Goal: Task Accomplishment & Management: Manage account settings

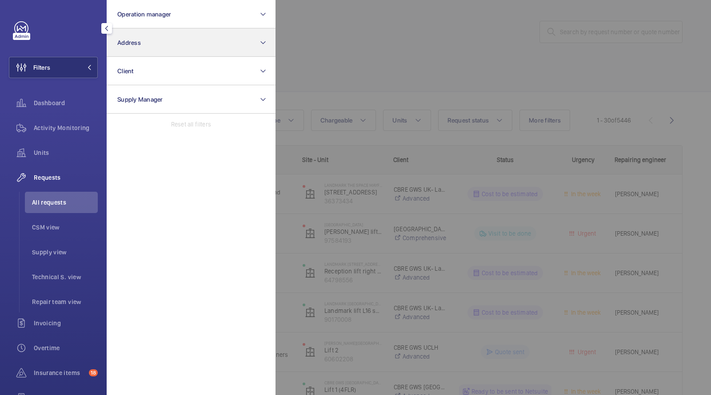
scroll to position [32, 0]
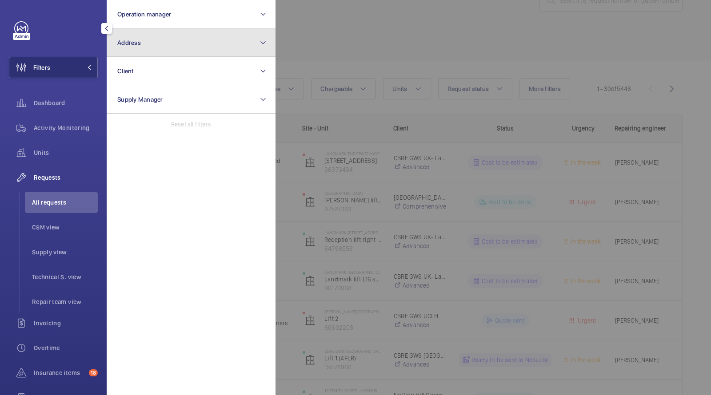
click at [138, 44] on span "Address" at bounding box center [129, 42] width 24 height 7
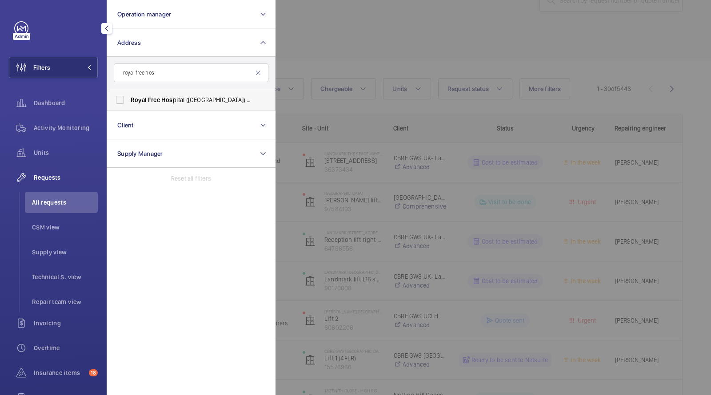
type input "royal free hos"
click at [161, 99] on span "Hos" at bounding box center [167, 99] width 12 height 7
click at [129, 99] on input "Royal Free Hos pital ([GEOGRAPHIC_DATA]) - [STREET_ADDRESS]" at bounding box center [120, 100] width 18 height 18
checkbox input "true"
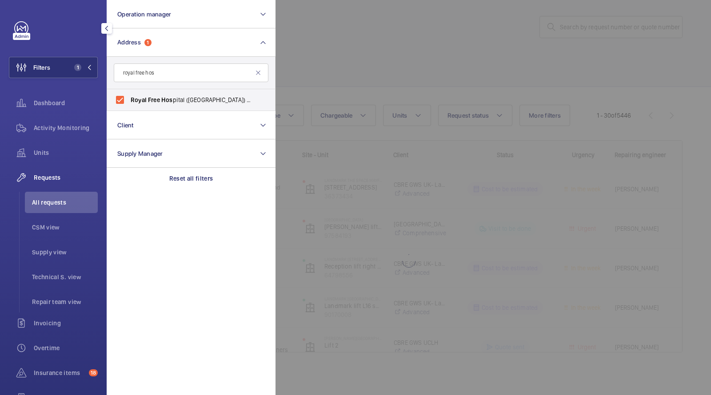
click at [400, 43] on div at bounding box center [630, 197] width 711 height 395
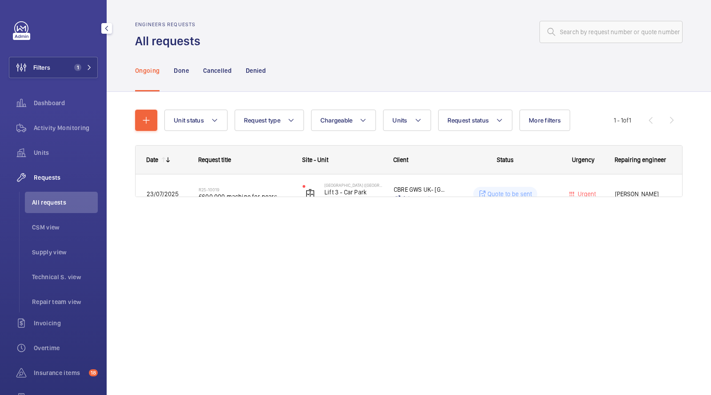
scroll to position [0, 0]
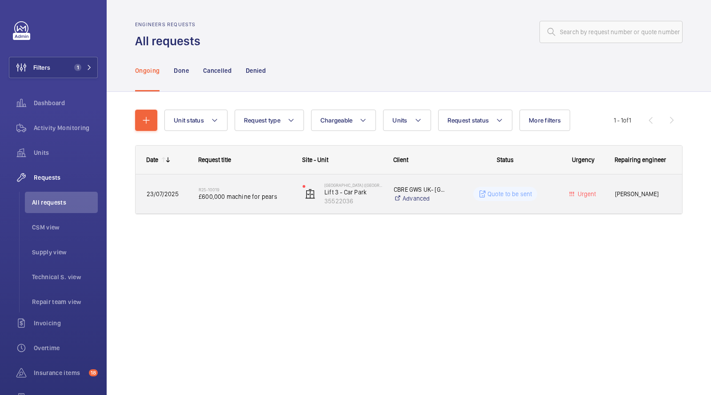
click at [200, 194] on span "£600,000 machine for pears" at bounding box center [245, 196] width 92 height 9
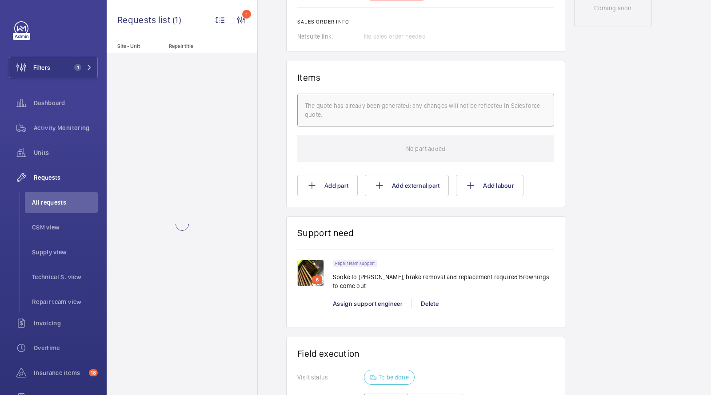
scroll to position [709, 0]
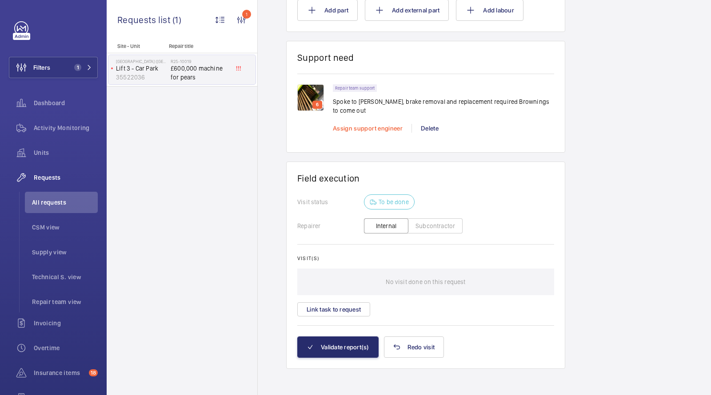
click at [366, 129] on span "Assign support engineer" at bounding box center [368, 128] width 70 height 7
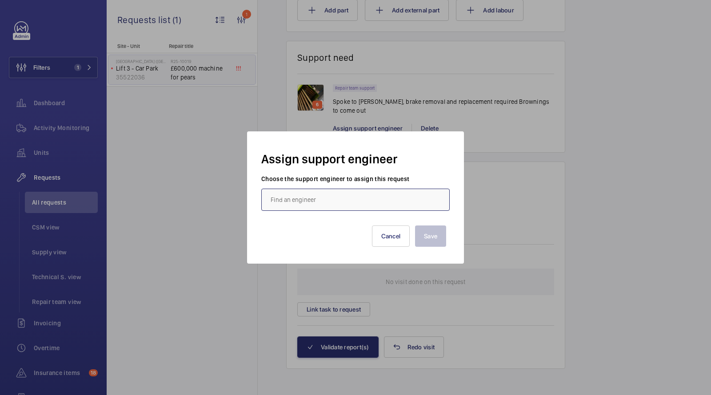
click at [351, 197] on input "text" at bounding box center [355, 200] width 188 height 22
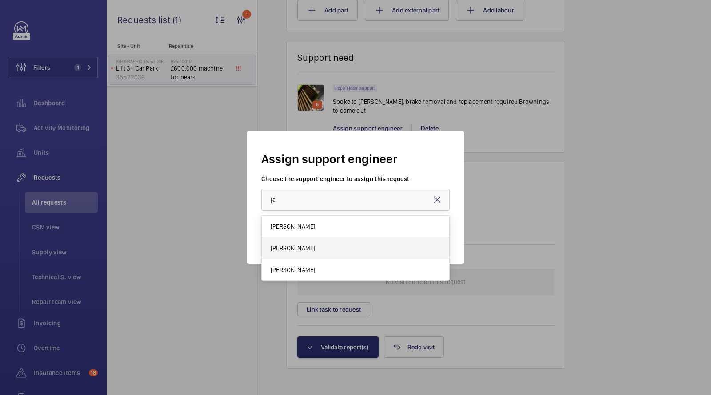
click at [301, 255] on mat-option "[PERSON_NAME]" at bounding box center [355, 249] width 187 height 22
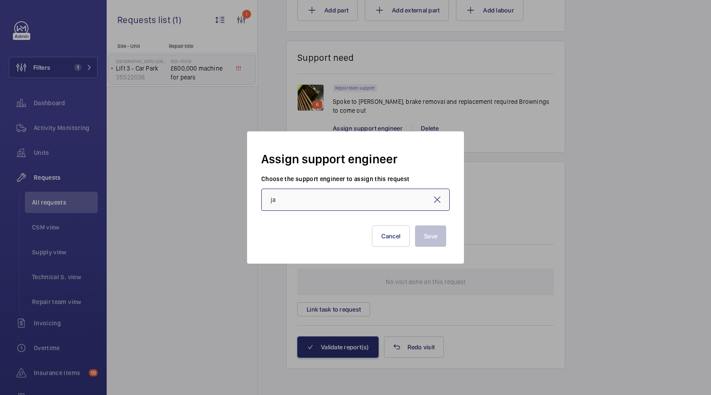
type input "[PERSON_NAME]"
click at [424, 240] on button "Save" at bounding box center [430, 236] width 31 height 21
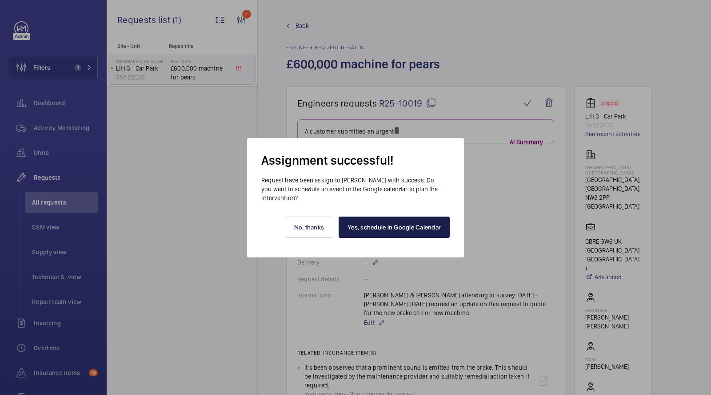
click at [375, 228] on link "Yes, schedule in Google Calendar" at bounding box center [394, 227] width 111 height 21
